Goal: Transaction & Acquisition: Download file/media

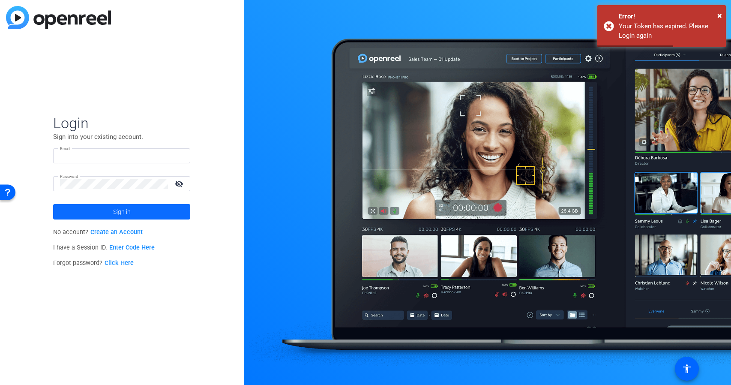
type input "[EMAIL_ADDRESS][DOMAIN_NAME]"
click at [125, 212] on span "Sign in" at bounding box center [122, 211] width 18 height 21
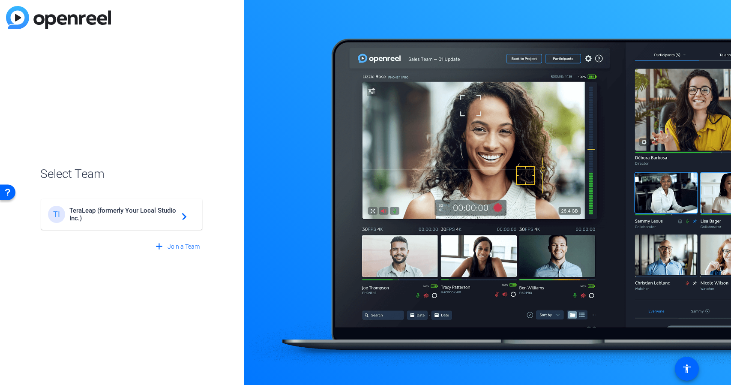
click at [132, 217] on span "TeraLeap (formerly Your Local Studio Inc.)" at bounding box center [122, 214] width 107 height 15
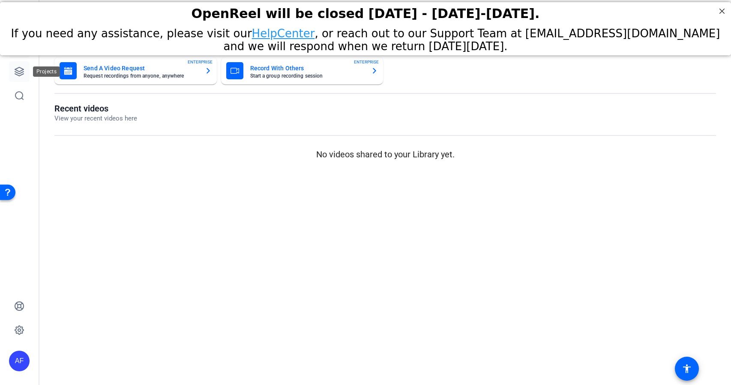
click at [24, 73] on icon at bounding box center [19, 71] width 10 height 10
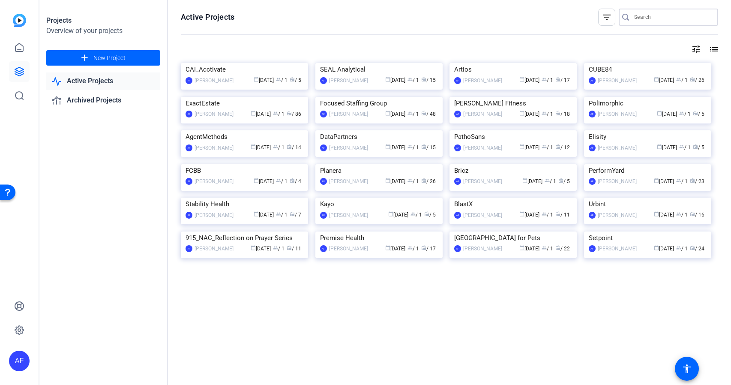
click at [639, 16] on input "Search" at bounding box center [672, 17] width 77 height 10
paste input "Upconvert"
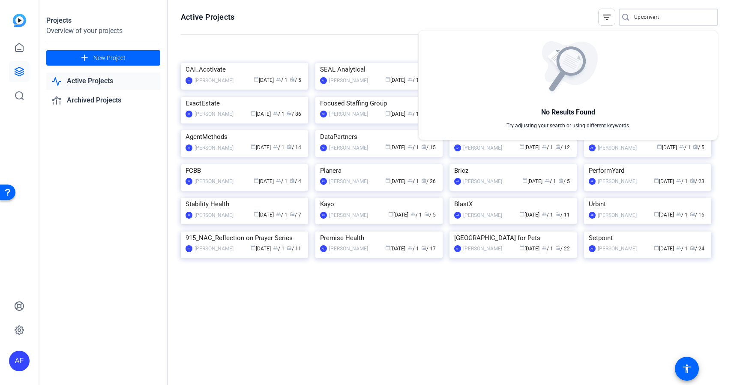
type input "Upconvert"
click at [668, 17] on div at bounding box center [365, 192] width 731 height 385
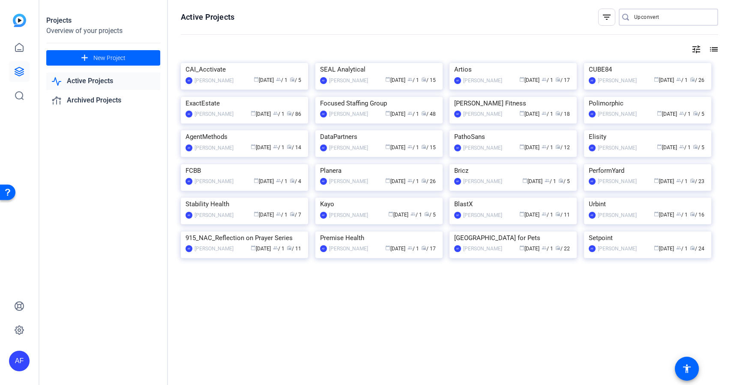
drag, startPoint x: 668, startPoint y: 17, endPoint x: 613, endPoint y: 19, distance: 54.9
click at [613, 19] on div "filter_list Upconvert" at bounding box center [658, 17] width 120 height 17
paste input "CS897_SEAL Analytical_City of [GEOGRAPHIC_DATA] [PERSON_NAME]"
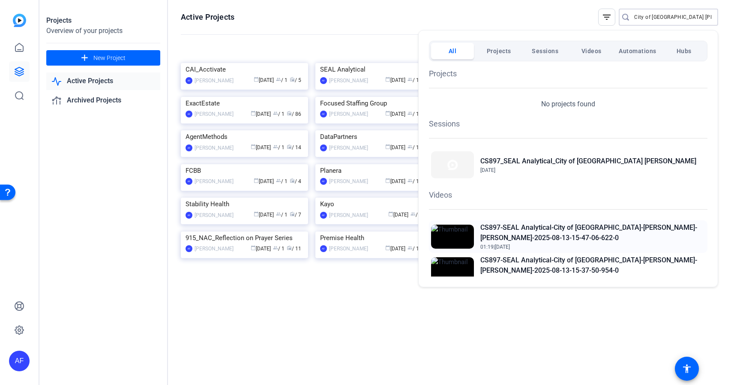
type input "CS897_SEAL Analytical_City of [GEOGRAPHIC_DATA] [PERSON_NAME]"
click at [625, 226] on h2 "CS897-SEAL Analytical-City of [GEOGRAPHIC_DATA]-[PERSON_NAME]-[PERSON_NAME]-202…" at bounding box center [592, 232] width 225 height 21
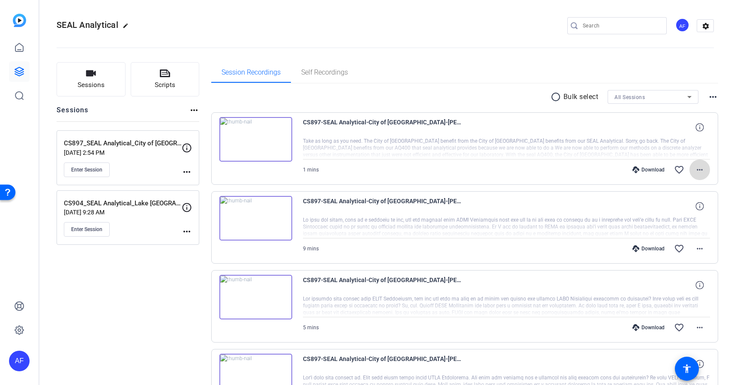
click at [702, 170] on mat-icon "more_horiz" at bounding box center [700, 170] width 10 height 10
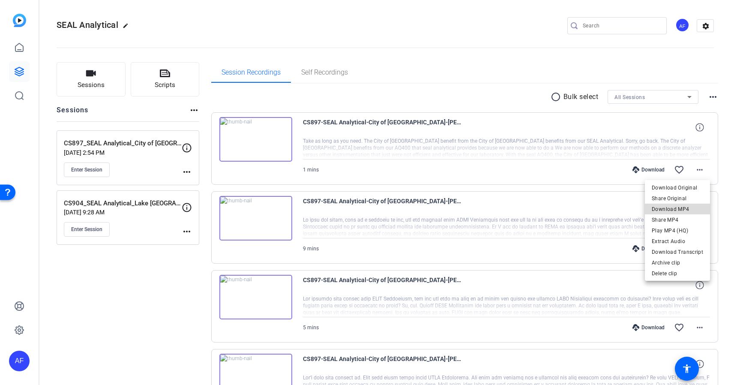
click at [688, 208] on span "Download MP4" at bounding box center [677, 209] width 51 height 10
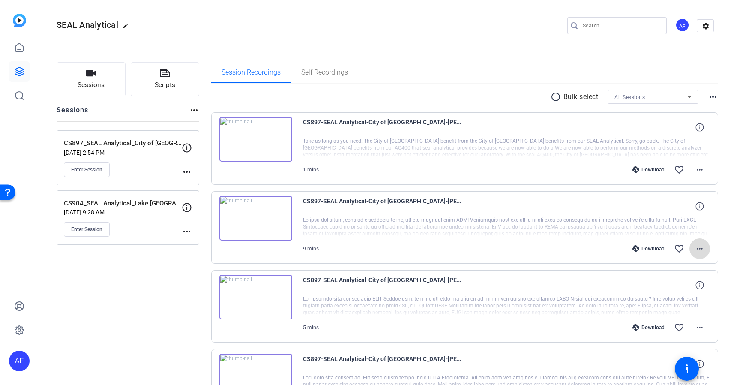
click at [699, 248] on mat-icon "more_horiz" at bounding box center [700, 248] width 10 height 10
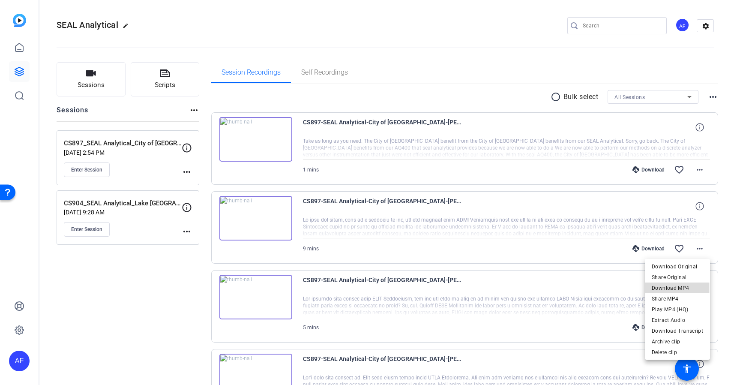
click at [675, 288] on span "Download MP4" at bounding box center [677, 288] width 51 height 10
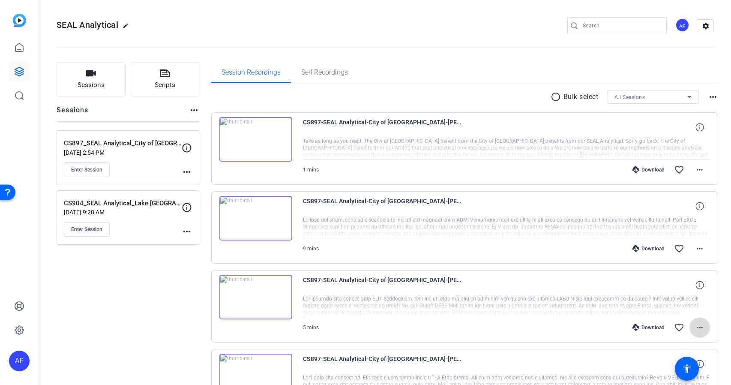
click at [698, 327] on mat-icon "more_horiz" at bounding box center [700, 327] width 10 height 10
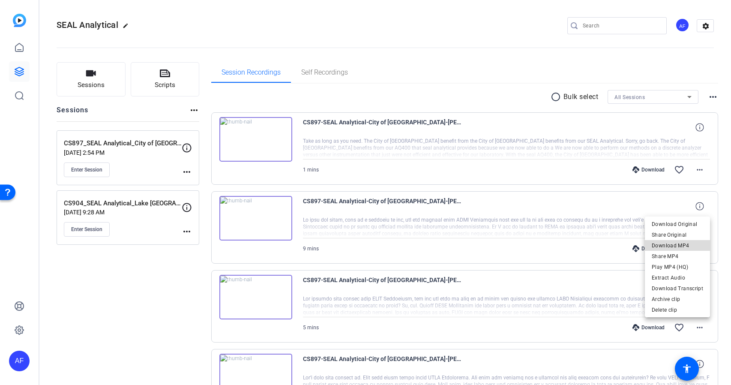
click at [693, 242] on span "Download MP4" at bounding box center [677, 245] width 51 height 10
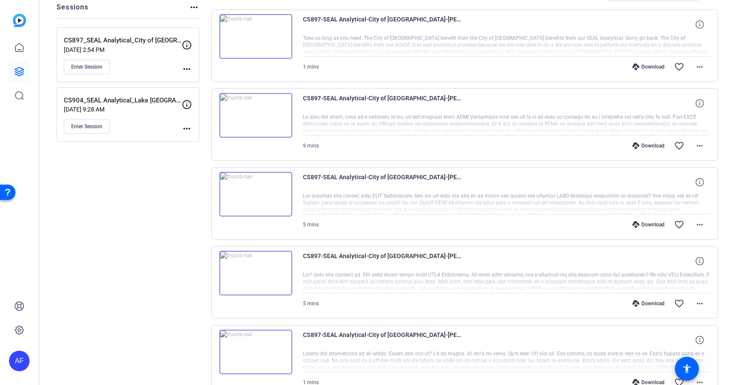
scroll to position [154, 0]
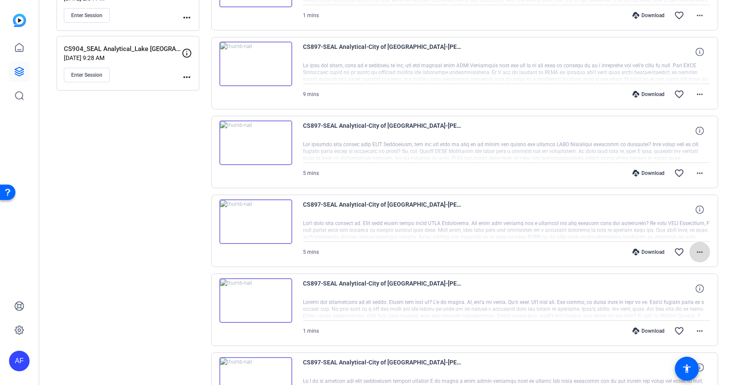
click at [702, 253] on mat-icon "more_horiz" at bounding box center [700, 252] width 10 height 10
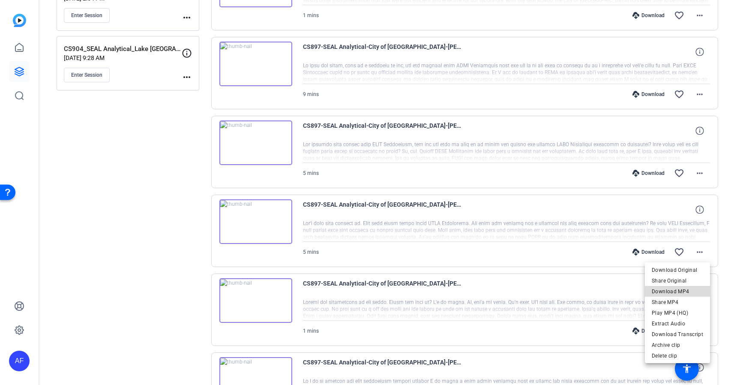
click at [689, 293] on span "Download MP4" at bounding box center [677, 291] width 51 height 10
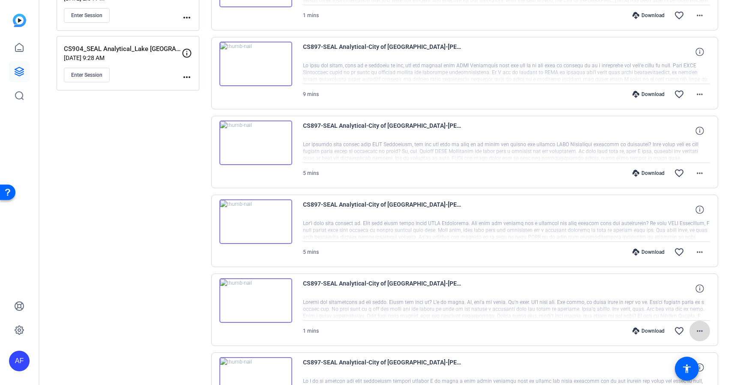
click at [701, 330] on mat-icon "more_horiz" at bounding box center [700, 331] width 10 height 10
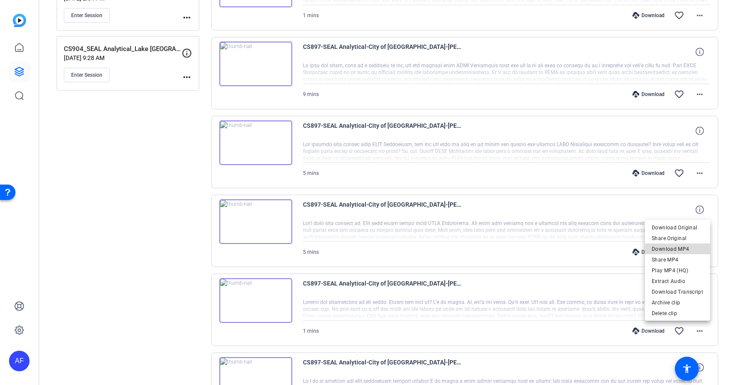
click at [692, 250] on span "Download MP4" at bounding box center [677, 249] width 51 height 10
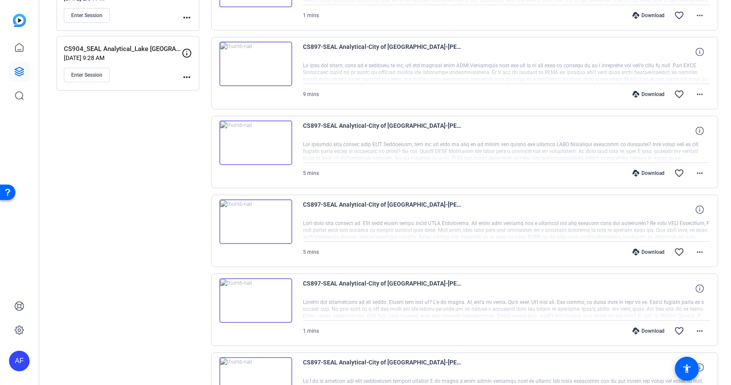
scroll to position [257, 0]
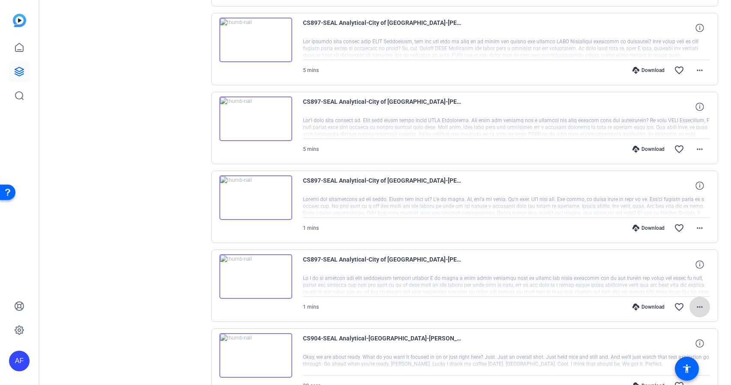
click at [702, 306] on mat-icon "more_horiz" at bounding box center [700, 307] width 10 height 10
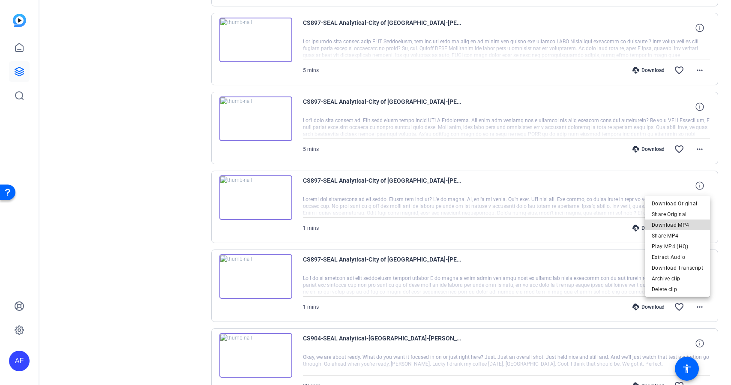
click at [692, 226] on span "Download MP4" at bounding box center [677, 225] width 51 height 10
